Goal: Communication & Community: Share content

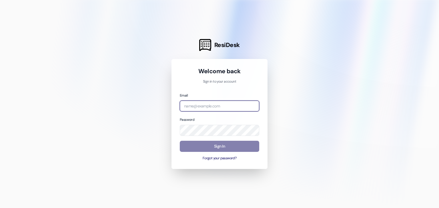
type input "[EMAIL_ADDRESS][DOMAIN_NAME]"
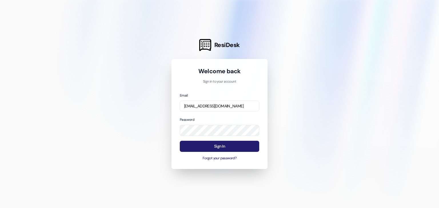
click at [193, 146] on button "Sign In" at bounding box center [219, 146] width 79 height 11
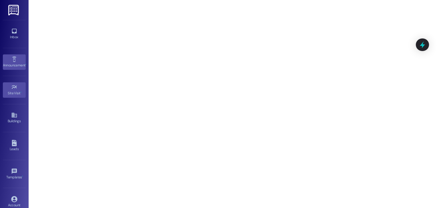
click at [12, 68] on link "Announcement •" at bounding box center [14, 62] width 23 height 15
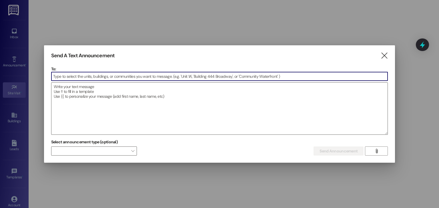
click at [66, 77] on input at bounding box center [219, 76] width 336 height 9
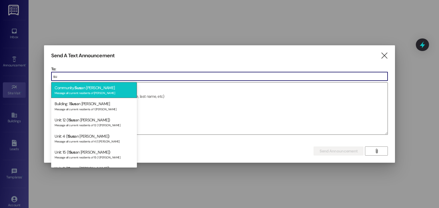
type input "su"
click at [79, 94] on div "Message all current residents of [PERSON_NAME]" at bounding box center [94, 92] width 79 height 5
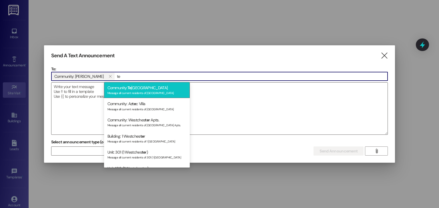
type input "te"
click at [156, 83] on div "Community: [GEOGRAPHIC_DATA] Message all current residents of [GEOGRAPHIC_DATA]" at bounding box center [147, 90] width 86 height 16
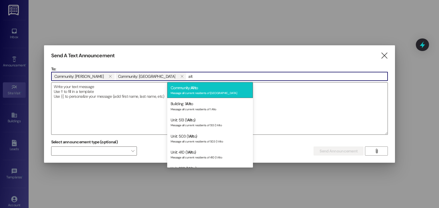
type input "alt"
click at [182, 89] on div "Community: Alt o Message all current residents of [GEOGRAPHIC_DATA]" at bounding box center [210, 90] width 86 height 16
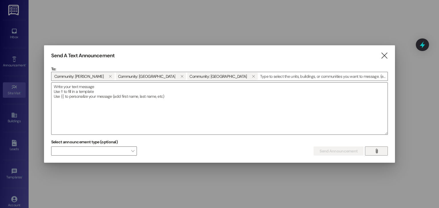
click at [375, 154] on span "" at bounding box center [376, 151] width 7 height 9
click at [386, 151] on button "" at bounding box center [376, 151] width 23 height 9
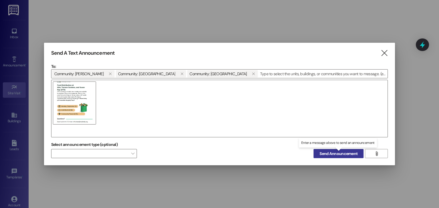
click at [329, 153] on span "Send Announcement" at bounding box center [338, 154] width 38 height 6
